Goal: Task Accomplishment & Management: Manage account settings

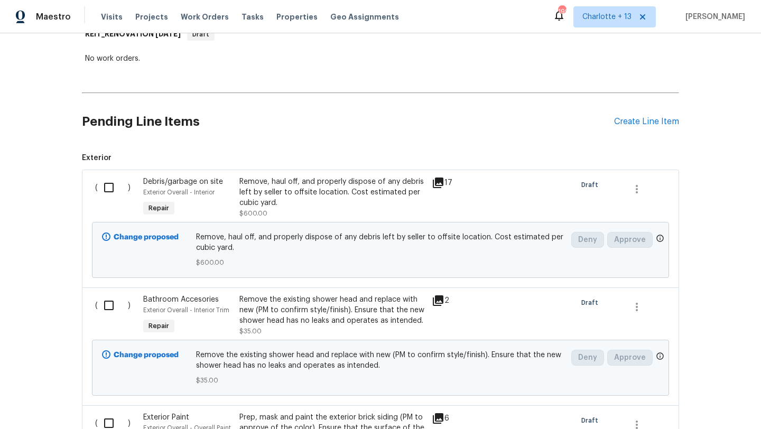
scroll to position [191, 0]
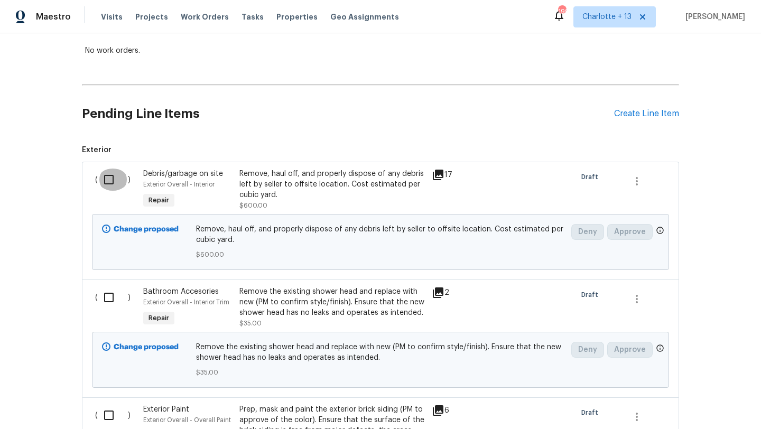
click at [111, 191] on input "checkbox" at bounding box center [113, 180] width 30 height 22
checkbox input "true"
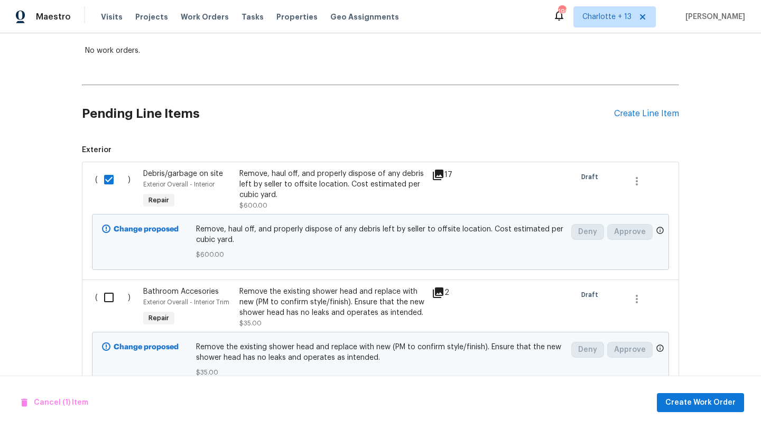
click at [108, 304] on input "checkbox" at bounding box center [113, 297] width 30 height 22
checkbox input "true"
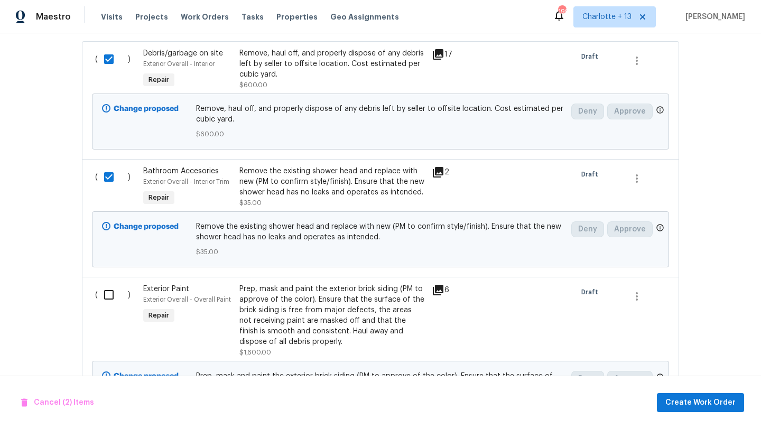
scroll to position [387, 0]
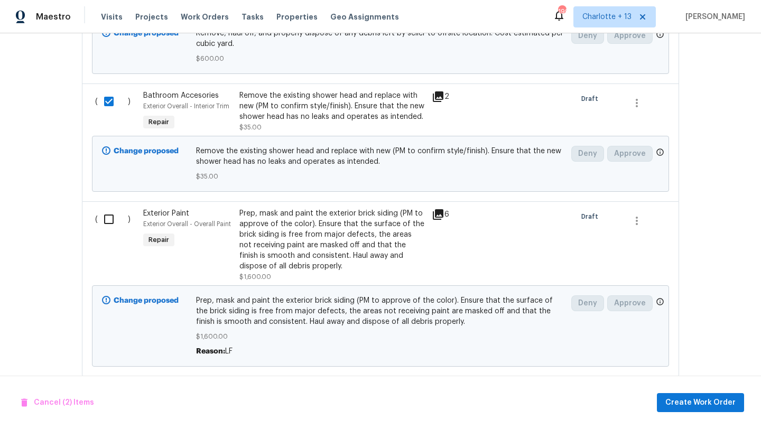
click at [107, 230] on input "checkbox" at bounding box center [113, 219] width 30 height 22
checkbox input "true"
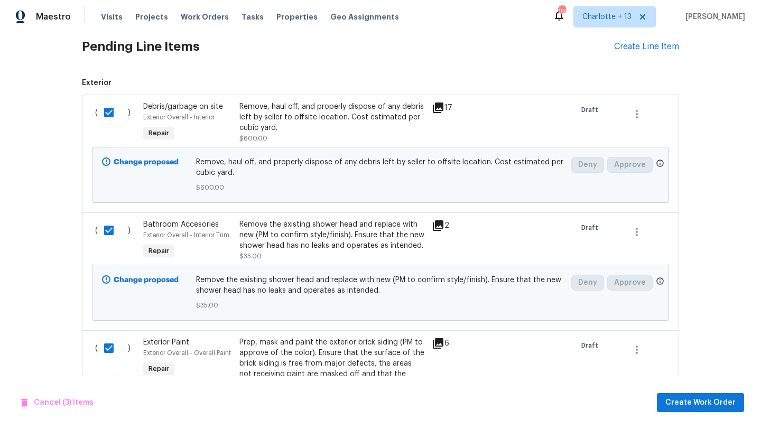
scroll to position [178, 0]
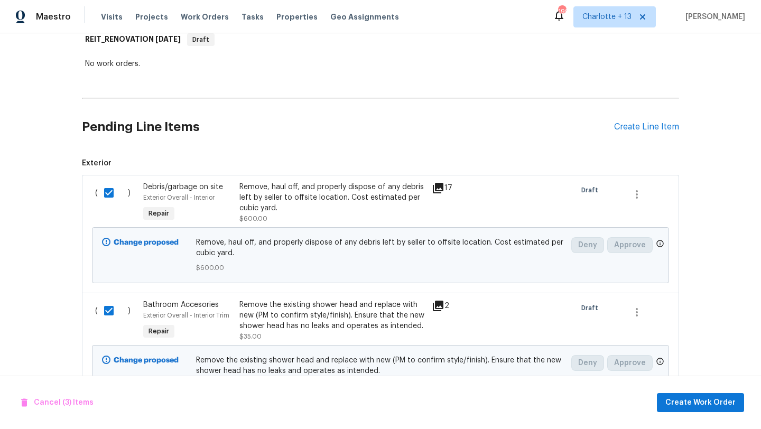
click at [108, 198] on input "checkbox" at bounding box center [113, 193] width 30 height 22
checkbox input "false"
click at [106, 315] on input "checkbox" at bounding box center [113, 311] width 30 height 22
checkbox input "false"
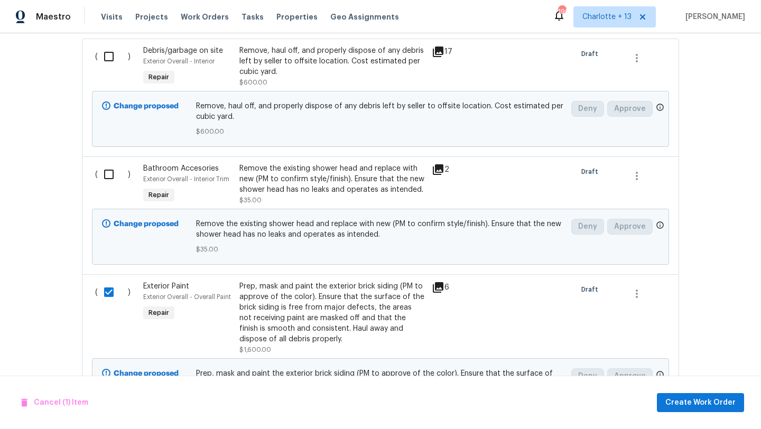
scroll to position [317, 0]
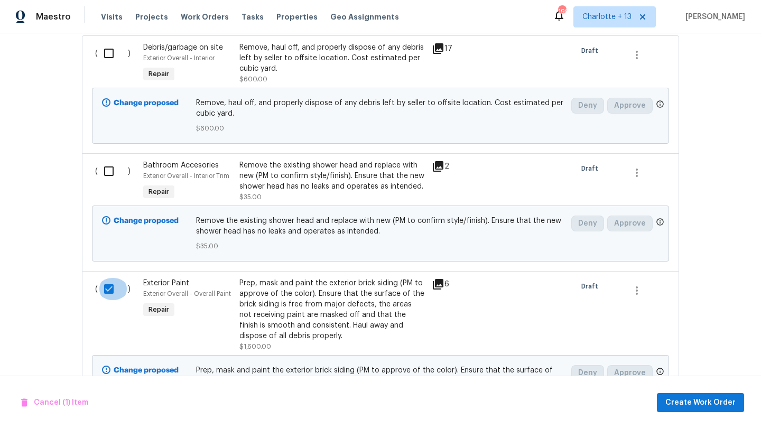
click at [108, 295] on input "checkbox" at bounding box center [113, 289] width 30 height 22
checkbox input "false"
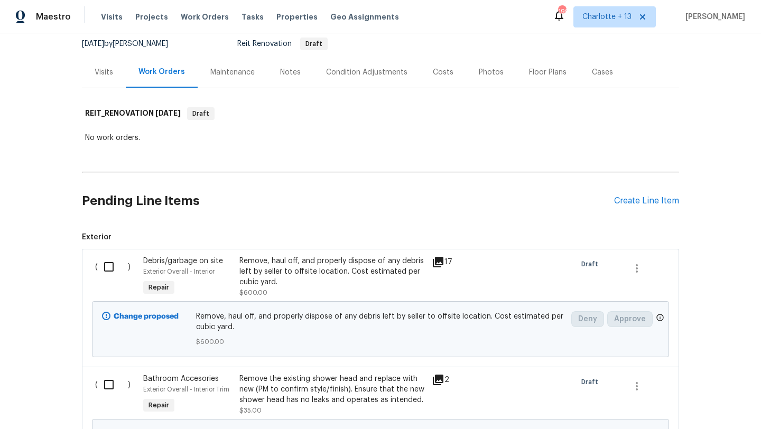
scroll to position [85, 0]
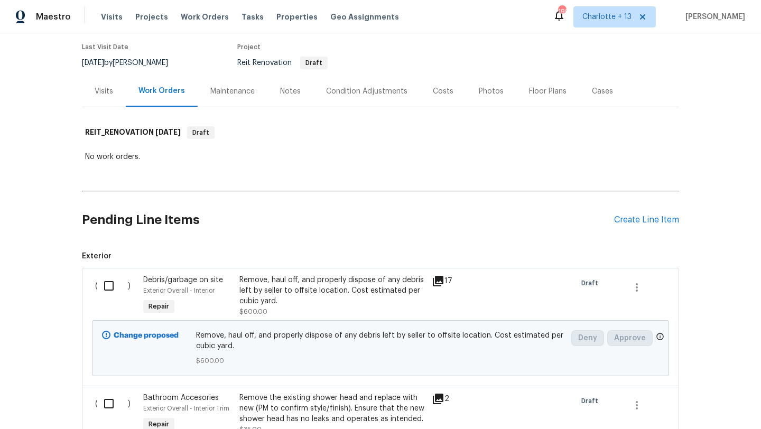
click at [443, 97] on div "Costs" at bounding box center [443, 91] width 21 height 11
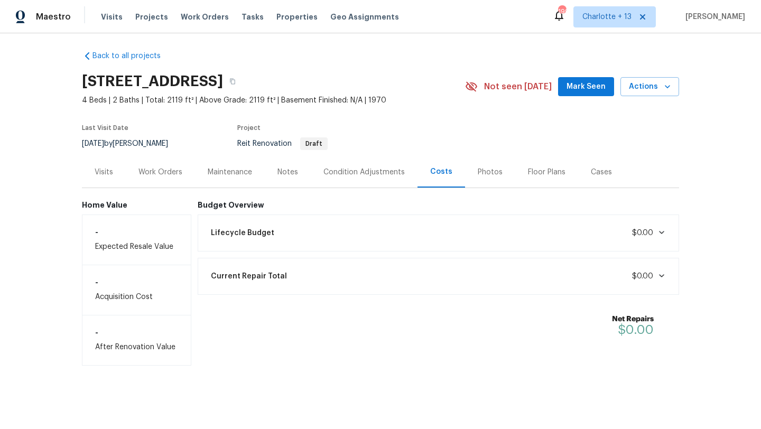
click at [171, 167] on div "Work Orders" at bounding box center [160, 172] width 44 height 11
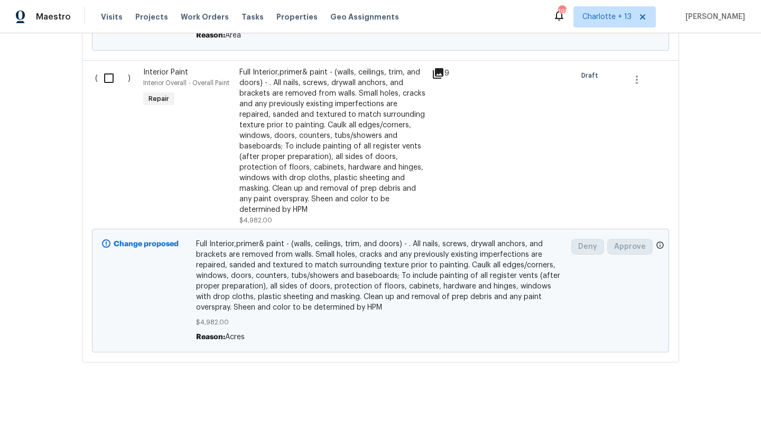
scroll to position [1552, 0]
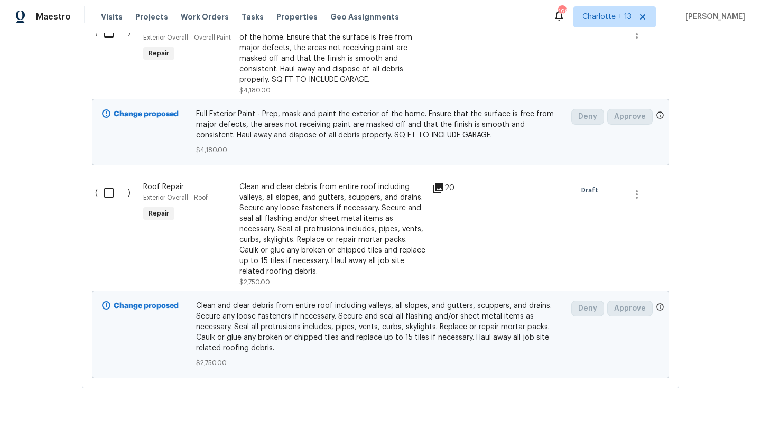
scroll to position [2553, 0]
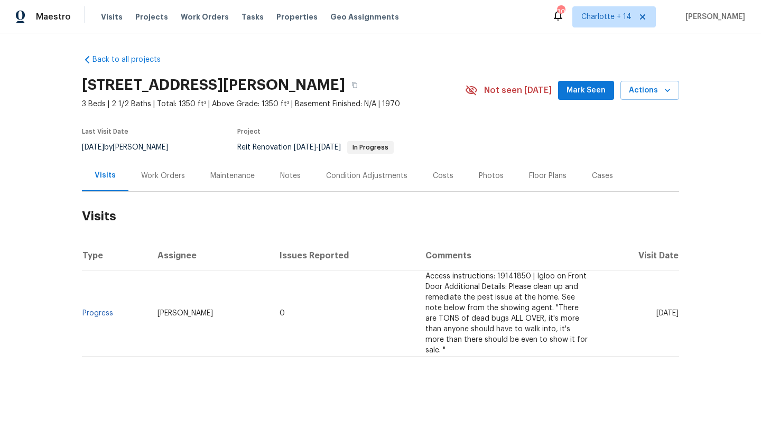
click at [182, 175] on div "Work Orders" at bounding box center [163, 176] width 44 height 11
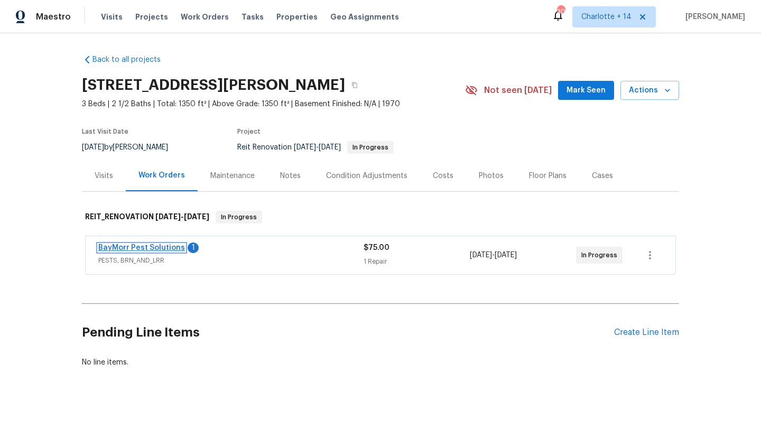
click at [147, 249] on link "BayMorr Pest Solutions" at bounding box center [141, 247] width 87 height 7
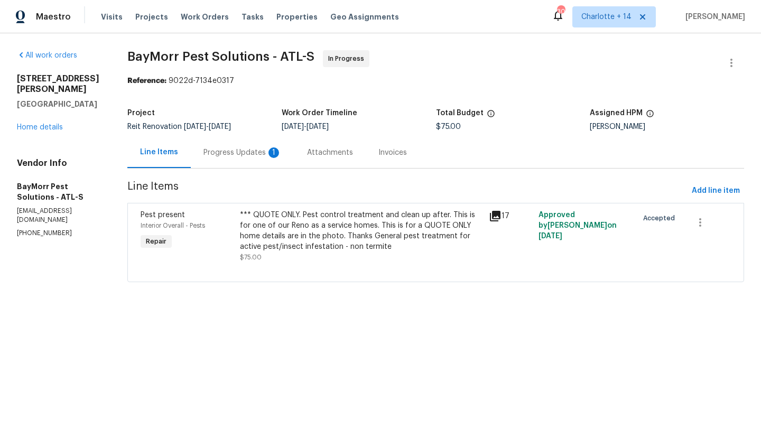
click at [250, 154] on div "Progress Updates 1" at bounding box center [242, 152] width 78 height 11
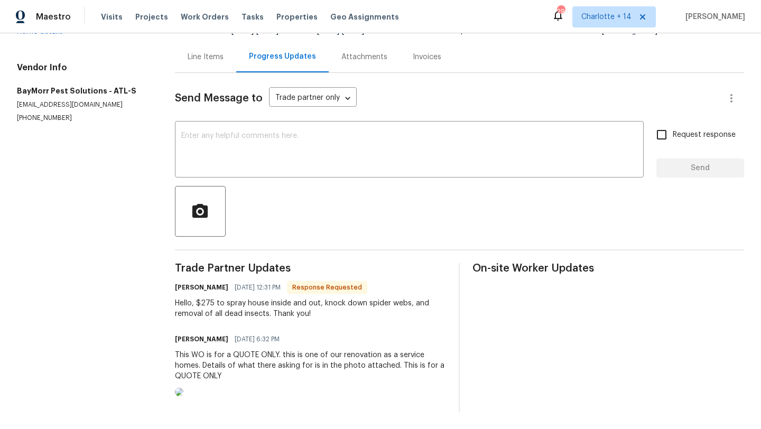
scroll to position [110, 0]
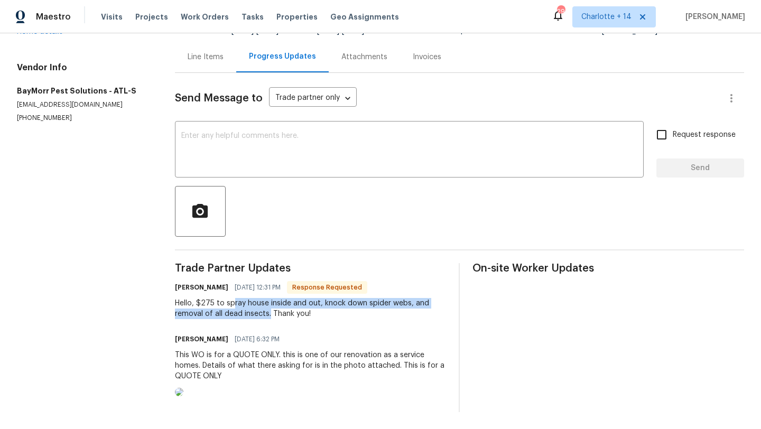
drag, startPoint x: 272, startPoint y: 302, endPoint x: 234, endPoint y: 287, distance: 41.3
click at [234, 298] on div "Hello, $275 to spray house inside and out, knock down spider webs, and removal …" at bounding box center [311, 308] width 272 height 21
drag, startPoint x: 216, startPoint y: 287, endPoint x: 266, endPoint y: 296, distance: 51.6
click at [267, 298] on div "Hello, $275 to spray house inside and out, knock down spider webs, and removal …" at bounding box center [311, 308] width 272 height 21
drag, startPoint x: 271, startPoint y: 300, endPoint x: 217, endPoint y: 287, distance: 55.2
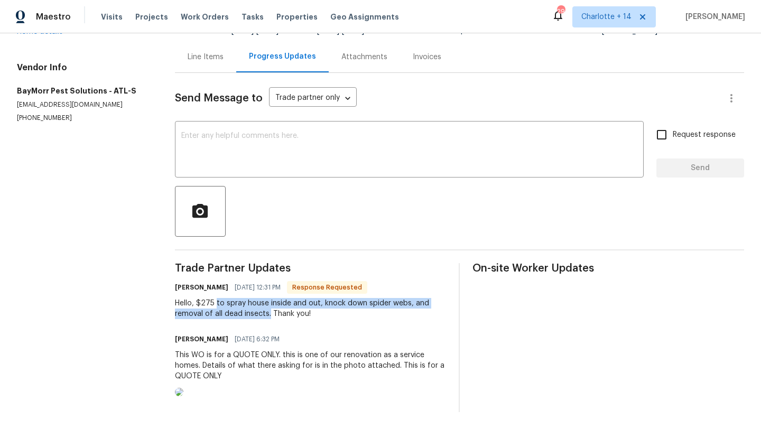
click at [217, 298] on div "Hello, $275 to spray house inside and out, knock down spider webs, and removal …" at bounding box center [311, 308] width 272 height 21
copy div "to spray house inside and out, knock down spider webs, and removal of all dead …"
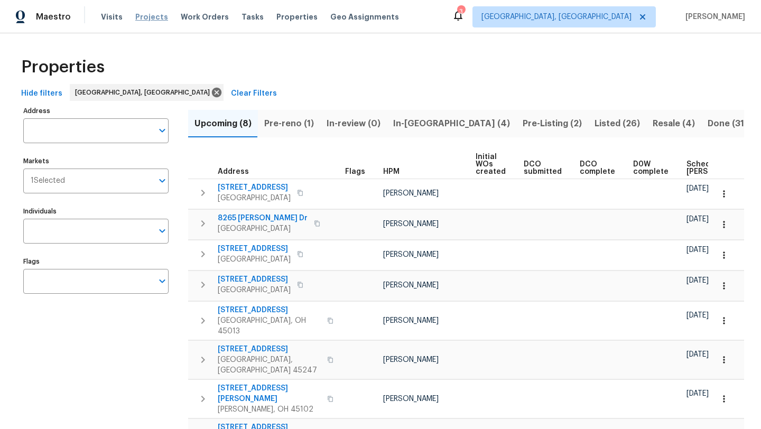
click at [145, 16] on span "Projects" at bounding box center [151, 17] width 33 height 11
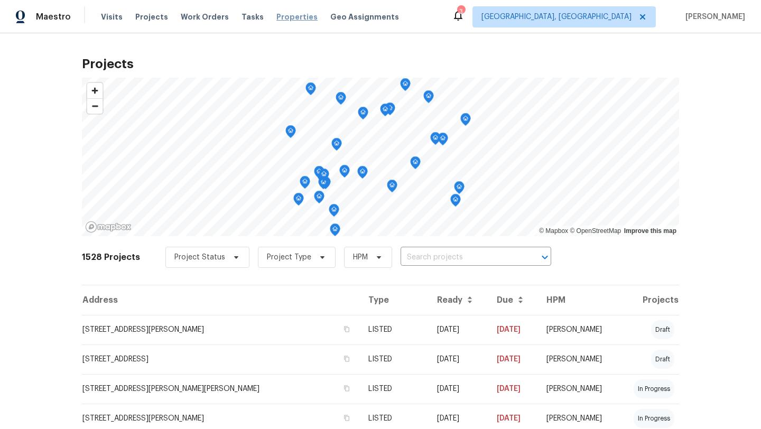
click at [276, 15] on span "Properties" at bounding box center [296, 17] width 41 height 11
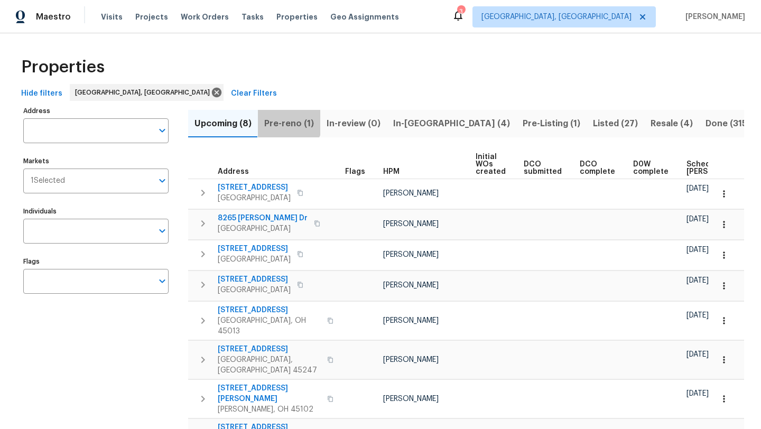
click at [287, 120] on span "Pre-reno (1)" at bounding box center [289, 123] width 50 height 15
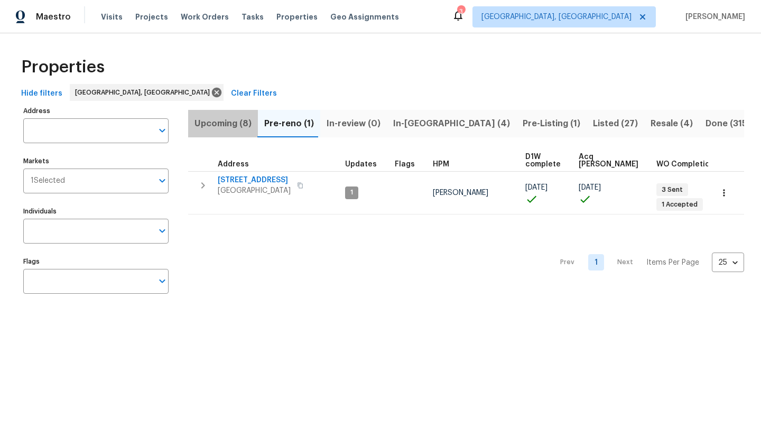
click at [231, 125] on span "Upcoming (8)" at bounding box center [222, 123] width 57 height 15
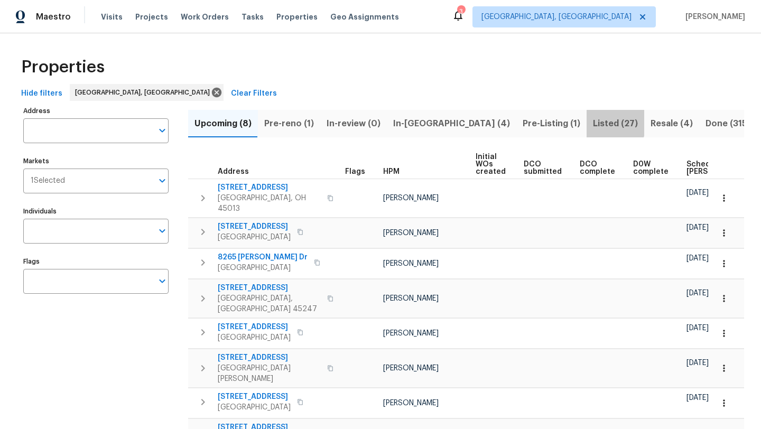
click at [593, 120] on span "Listed (27)" at bounding box center [615, 123] width 45 height 15
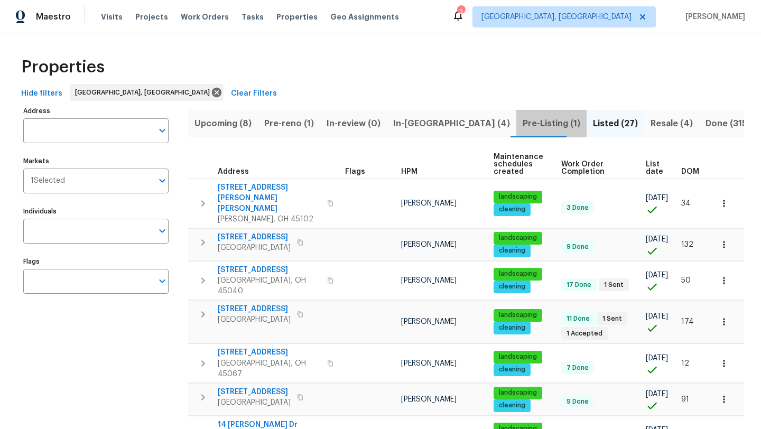
click at [523, 123] on span "Pre-Listing (1)" at bounding box center [552, 123] width 58 height 15
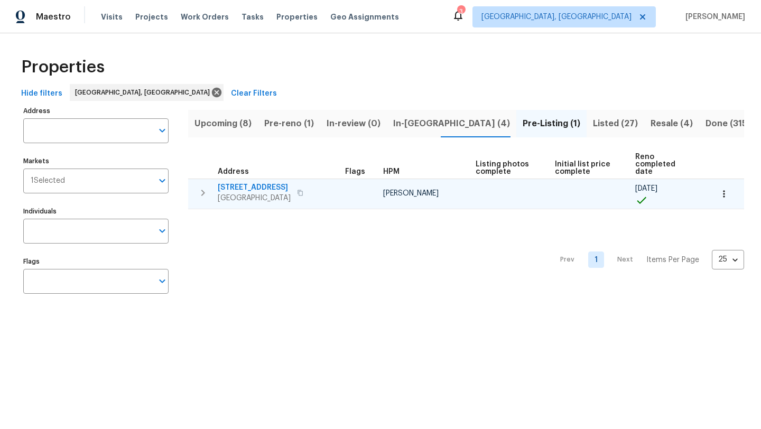
click at [258, 182] on span "3364 Amberway Ct # 45" at bounding box center [254, 187] width 73 height 11
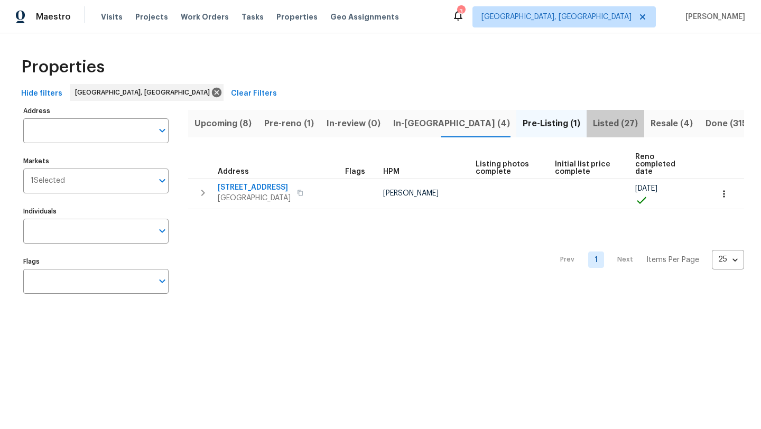
click at [593, 122] on span "Listed (27)" at bounding box center [615, 123] width 45 height 15
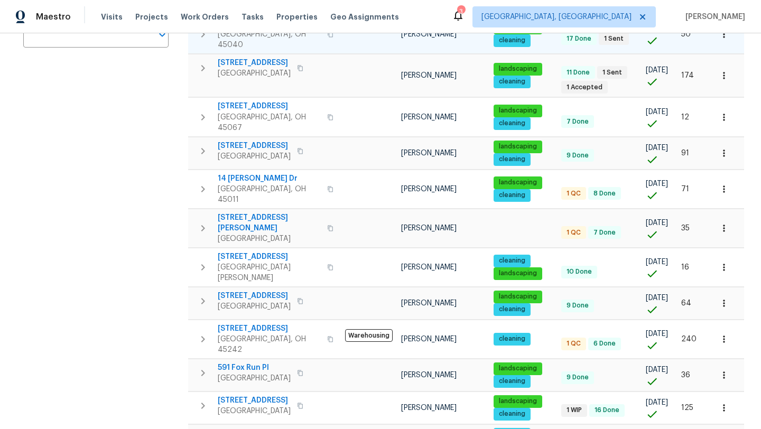
scroll to position [248, 0]
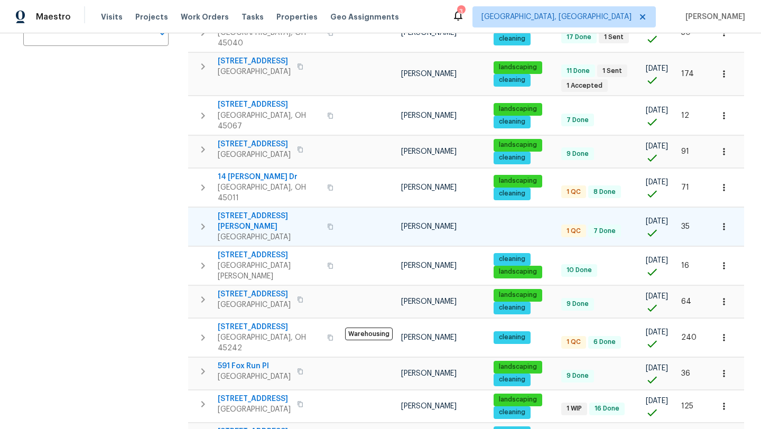
click at [262, 211] on span "[STREET_ADDRESS][PERSON_NAME]" at bounding box center [269, 221] width 103 height 21
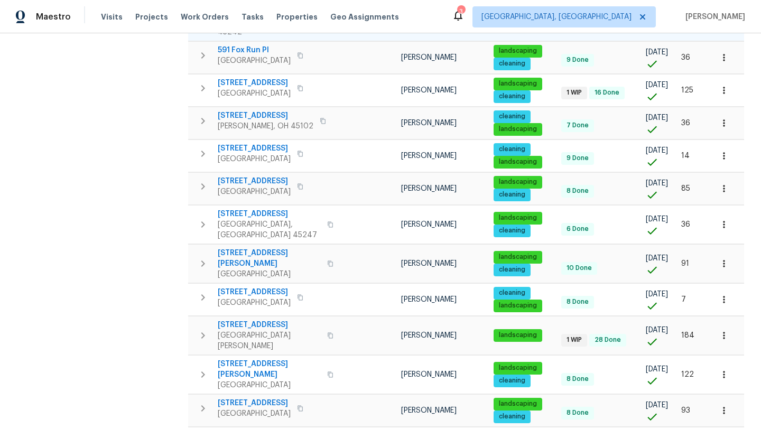
scroll to position [627, 0]
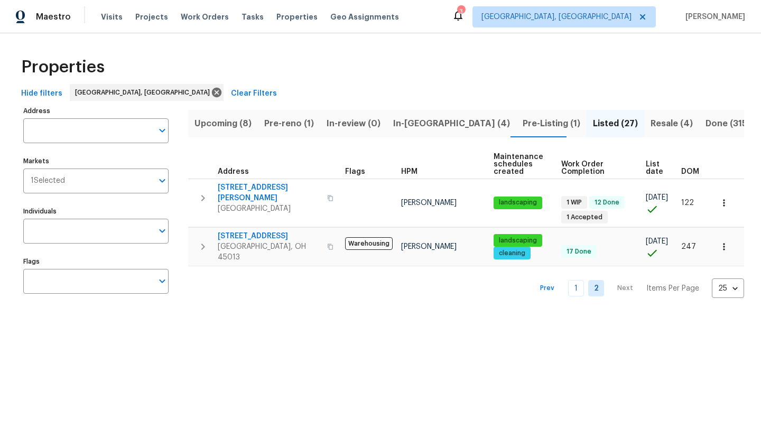
click at [237, 122] on span "Upcoming (8)" at bounding box center [222, 123] width 57 height 15
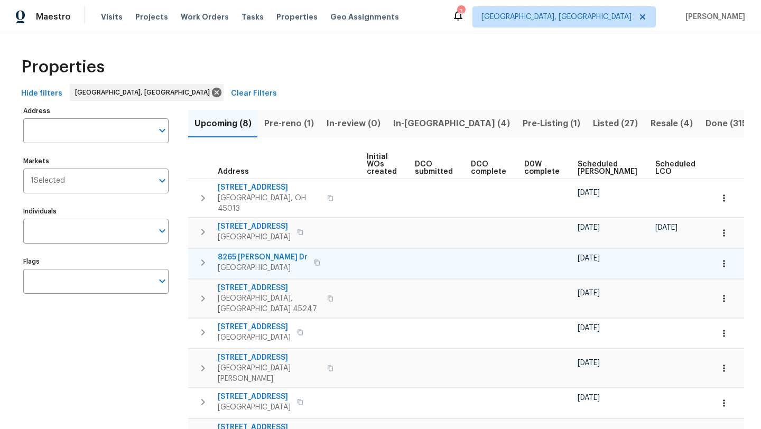
scroll to position [0, 116]
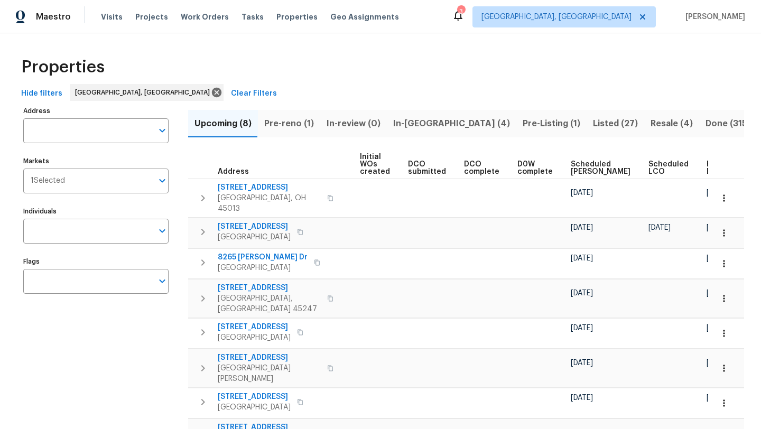
click at [706, 165] on span "Ready Date" at bounding box center [717, 168] width 23 height 15
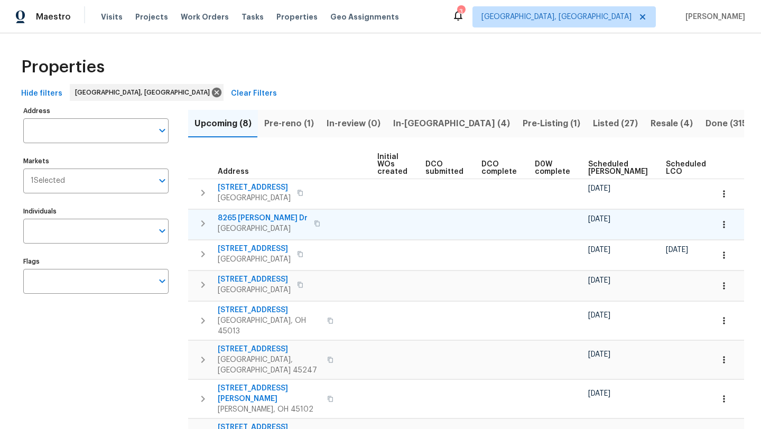
scroll to position [0, 128]
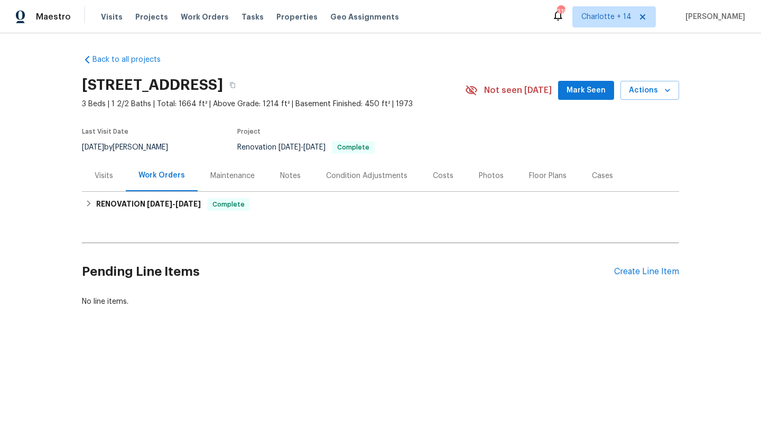
click at [491, 175] on div "Photos" at bounding box center [491, 176] width 25 height 11
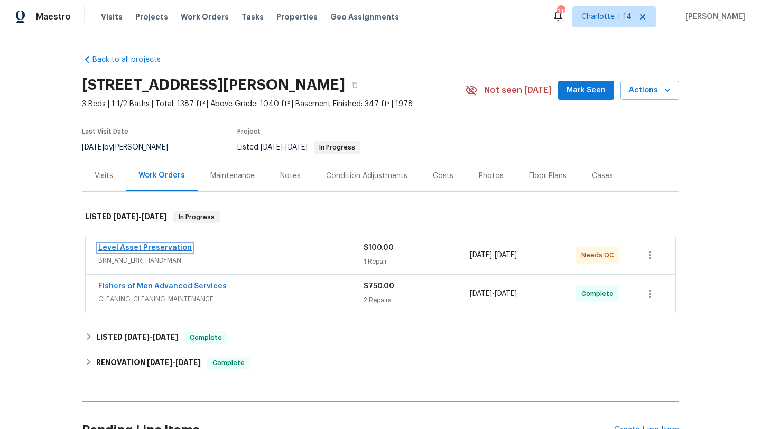
click at [178, 249] on link "Level Asset Preservation" at bounding box center [145, 247] width 94 height 7
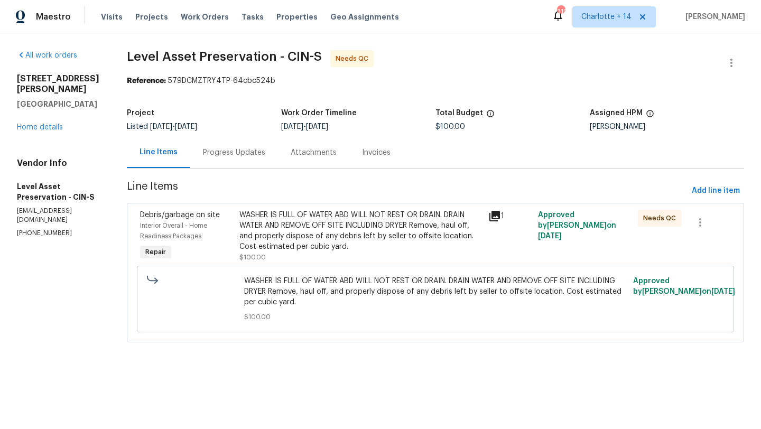
click at [415, 240] on div "WASHER IS FULL OF WATER ABD WILL NOT REST OR DRAIN. DRAIN WATER AND REMOVE OFF …" at bounding box center [360, 231] width 242 height 42
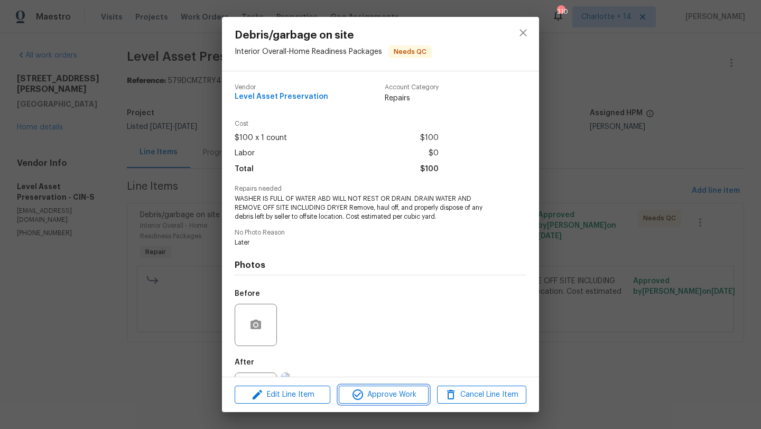
click at [381, 395] on span "Approve Work" at bounding box center [383, 394] width 83 height 13
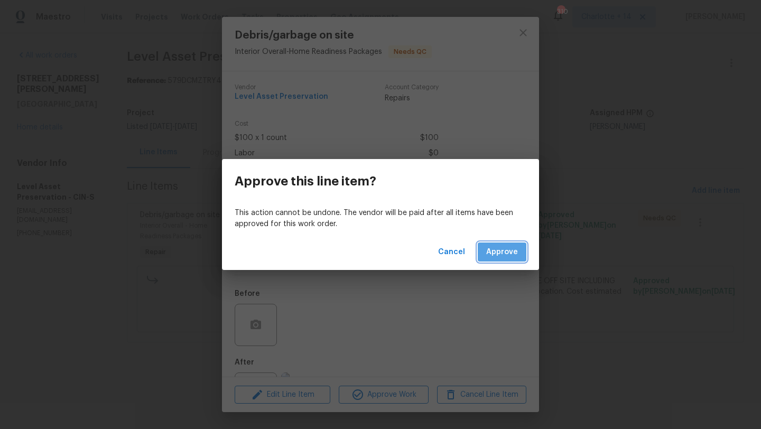
click at [499, 247] on span "Approve" at bounding box center [502, 252] width 32 height 13
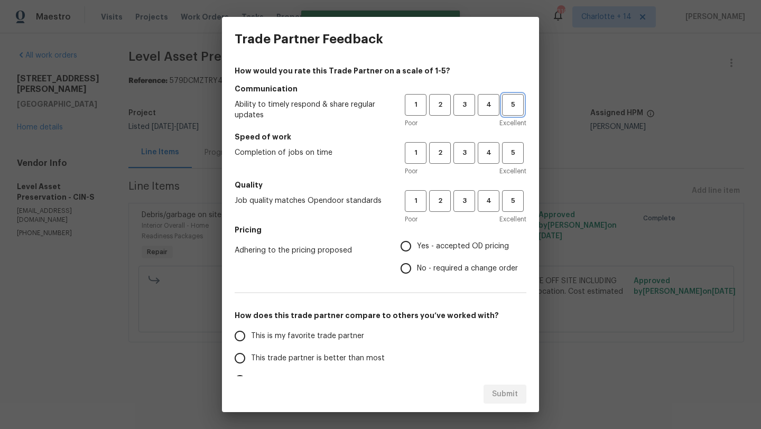
click at [519, 109] on span "5" at bounding box center [513, 105] width 20 height 12
click at [517, 160] on button "5" at bounding box center [513, 153] width 22 height 22
click at [511, 195] on span "5" at bounding box center [513, 201] width 20 height 12
click at [436, 251] on span "Yes - accepted OD pricing" at bounding box center [463, 246] width 92 height 11
click at [417, 251] on input "Yes - accepted OD pricing" at bounding box center [406, 246] width 22 height 22
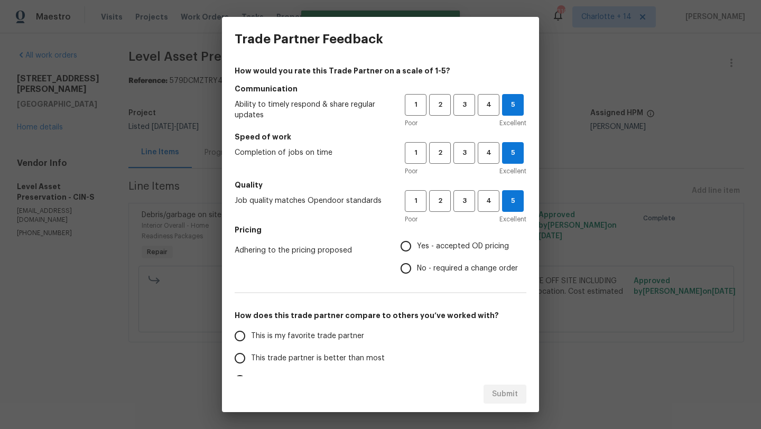
radio input "true"
click at [317, 351] on label "This trade partner is better than most" at bounding box center [312, 358] width 167 height 22
click at [251, 351] on input "This trade partner is better than most" at bounding box center [240, 358] width 22 height 22
radio input "false"
click at [315, 338] on span "This is my favorite trade partner" at bounding box center [307, 336] width 113 height 11
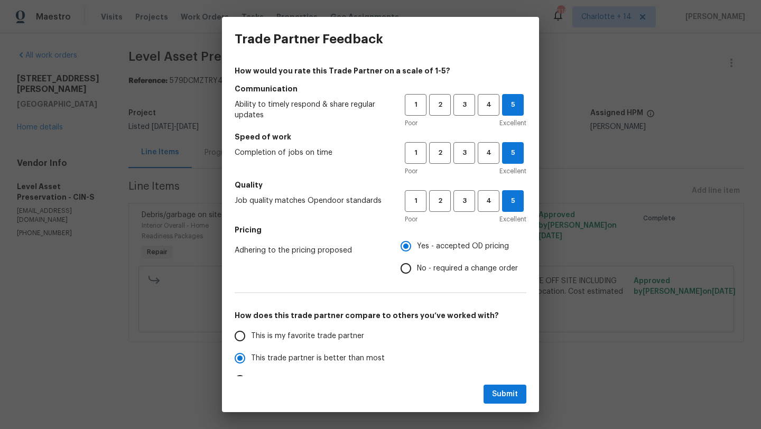
click at [251, 338] on input "This is my favorite trade partner" at bounding box center [240, 336] width 22 height 22
click at [498, 391] on span "Submit" at bounding box center [505, 394] width 26 height 13
radio input "true"
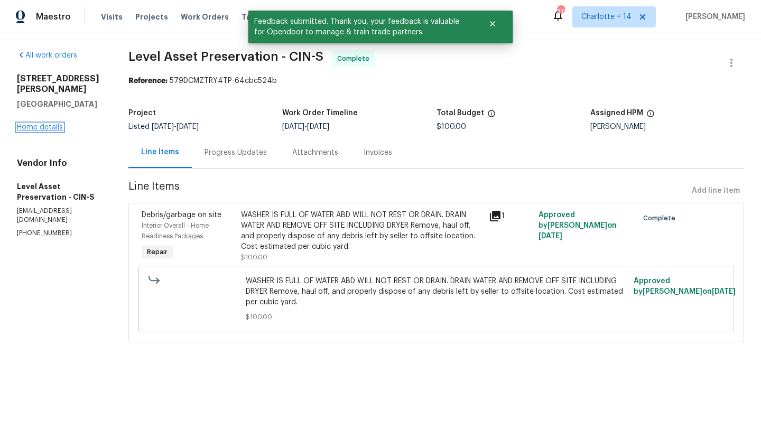
click at [34, 124] on link "Home details" at bounding box center [40, 127] width 46 height 7
